Goal: Transaction & Acquisition: Purchase product/service

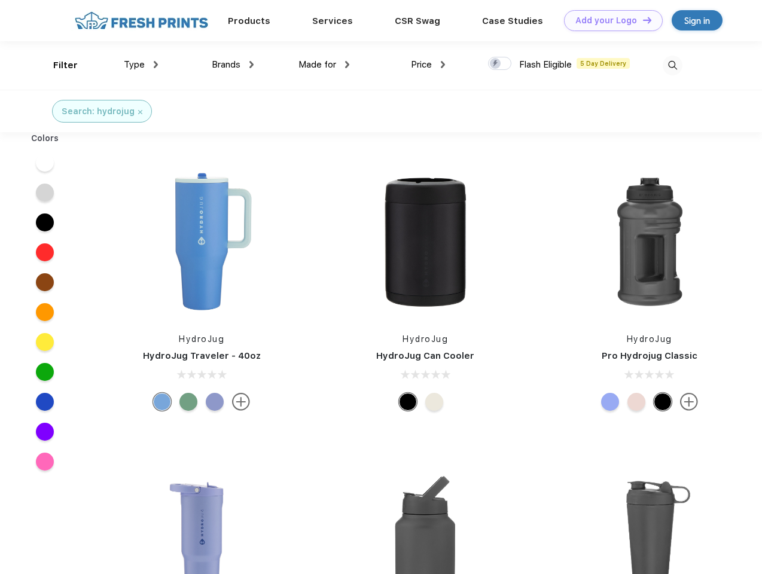
click at [609, 20] on link "Add your Logo Design Tool" at bounding box center [613, 20] width 99 height 21
click at [0, 0] on div "Design Tool" at bounding box center [0, 0] width 0 height 0
click at [641, 20] on link "Add your Logo Design Tool" at bounding box center [613, 20] width 99 height 21
click at [57, 65] on div "Filter" at bounding box center [65, 66] width 25 height 14
click at [141, 65] on span "Type" at bounding box center [134, 64] width 21 height 11
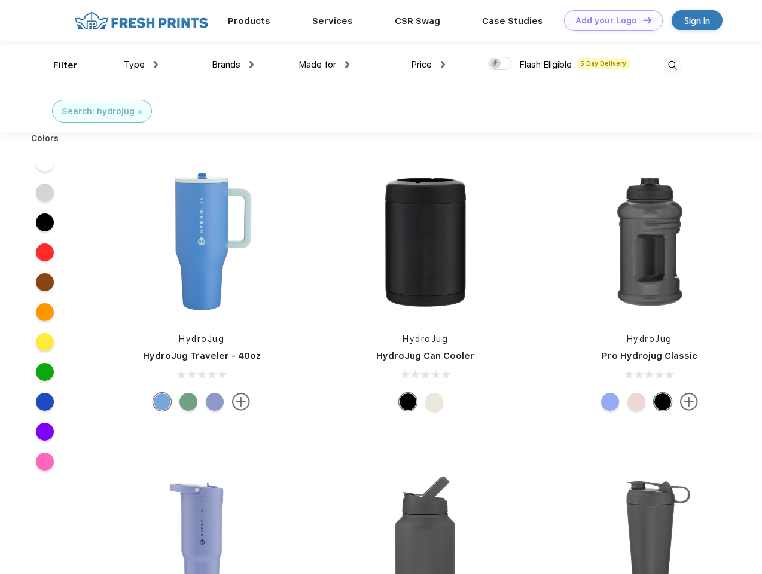
click at [233, 65] on span "Brands" at bounding box center [226, 64] width 29 height 11
click at [324, 65] on span "Made for" at bounding box center [317, 64] width 38 height 11
click at [428, 65] on span "Price" at bounding box center [421, 64] width 21 height 11
click at [500, 64] on div at bounding box center [499, 63] width 23 height 13
click at [496, 64] on input "checkbox" at bounding box center [492, 60] width 8 height 8
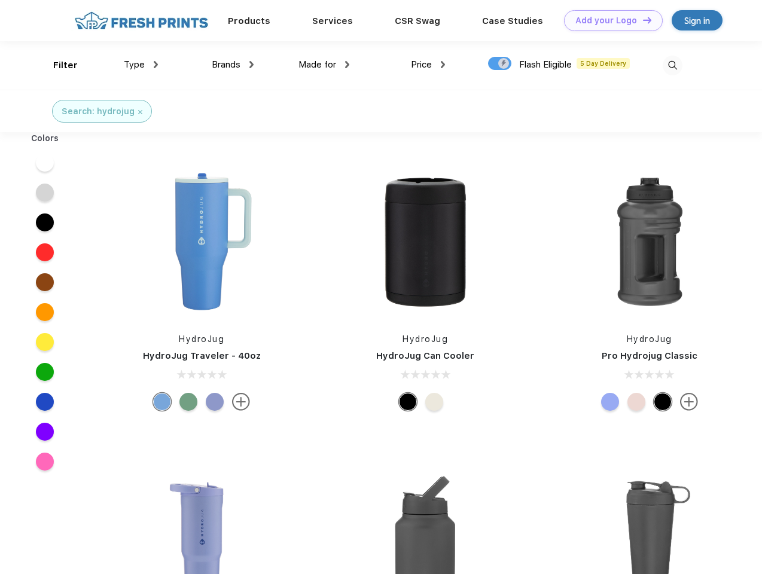
click at [672, 65] on img at bounding box center [672, 66] width 20 height 20
